Goal: Find specific page/section: Find specific page/section

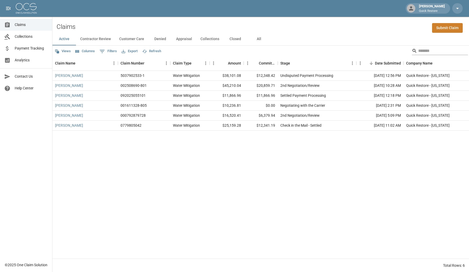
click at [430, 52] on input "Search" at bounding box center [439, 51] width 42 height 8
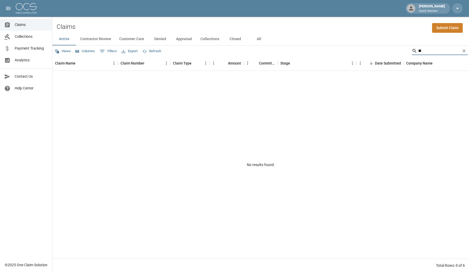
type input "*"
type input "***"
click at [264, 41] on button "All" at bounding box center [259, 39] width 24 height 13
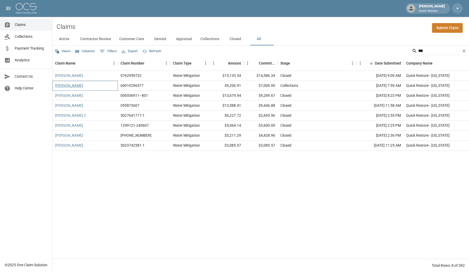
click at [73, 85] on link "McNabb, KateLynn" at bounding box center [69, 85] width 28 height 5
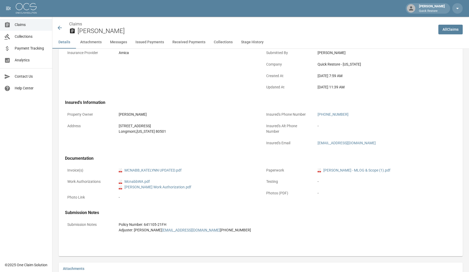
scroll to position [120, 0]
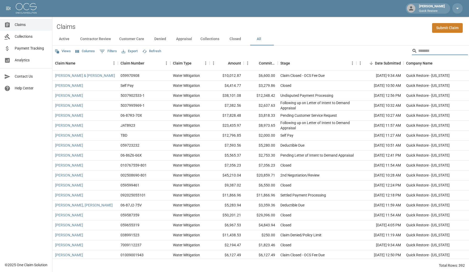
click at [422, 51] on input "Search" at bounding box center [439, 51] width 42 height 8
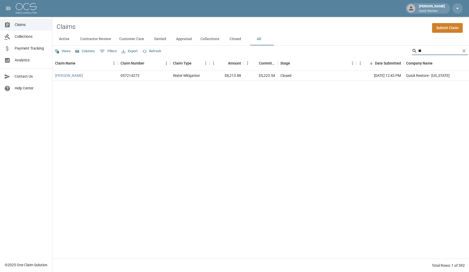
type input "*"
type input "**********"
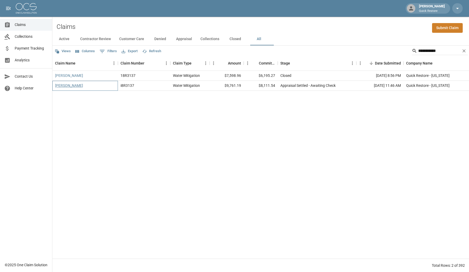
click at [67, 87] on link "Owens, Megan" at bounding box center [69, 85] width 28 height 5
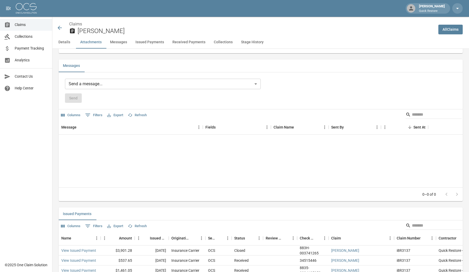
scroll to position [477, 0]
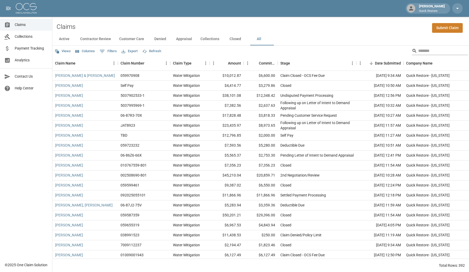
click at [431, 49] on input "Search" at bounding box center [439, 51] width 42 height 8
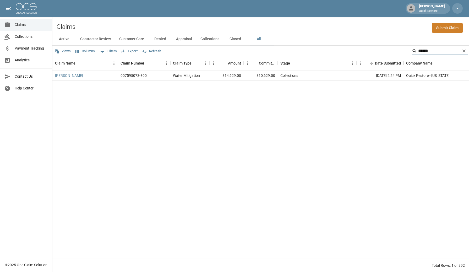
type input "******"
click at [74, 75] on link "[PERSON_NAME]" at bounding box center [69, 75] width 28 height 5
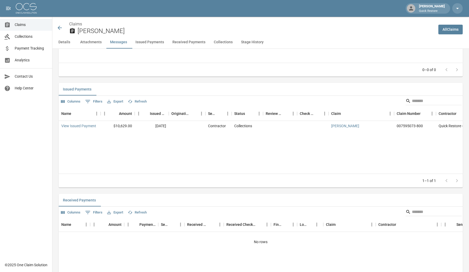
scroll to position [561, 0]
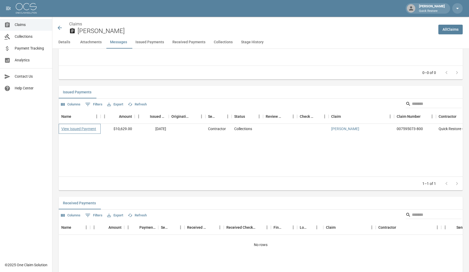
click at [89, 128] on link "View Issued Payment" at bounding box center [78, 128] width 35 height 5
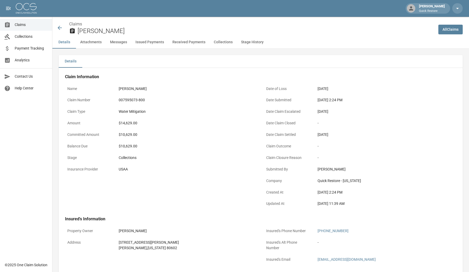
click at [120, 149] on div "$10,629.00" at bounding box center [186, 146] width 141 height 10
